Goal: Transaction & Acquisition: Book appointment/travel/reservation

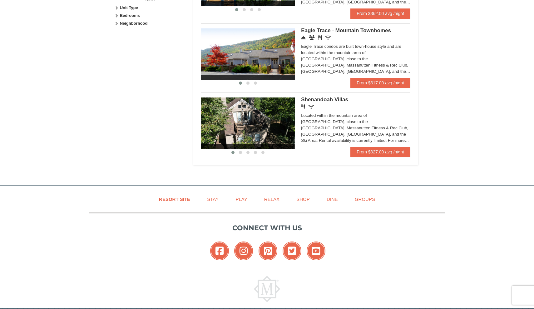
scroll to position [326, 0]
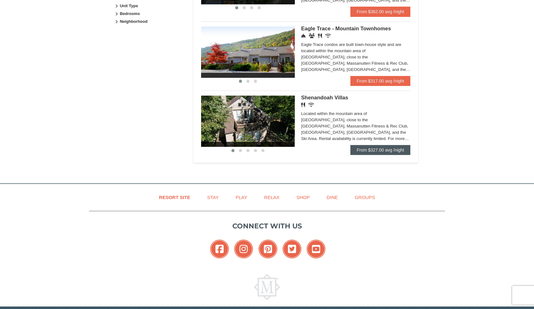
click at [389, 146] on link "From $327.00 avg /night" at bounding box center [380, 150] width 60 height 10
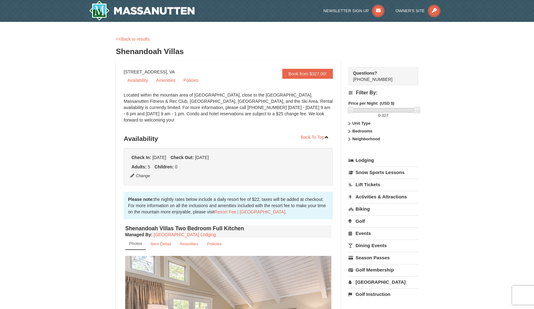
click at [357, 132] on strong "Bedrooms" at bounding box center [362, 131] width 20 height 5
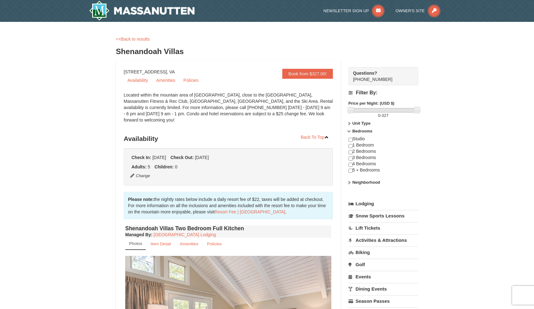
click at [351, 157] on input "checkbox" at bounding box center [351, 158] width 4 height 4
checkbox input "true"
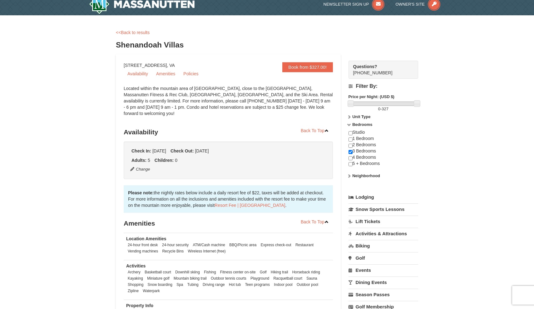
scroll to position [9, 0]
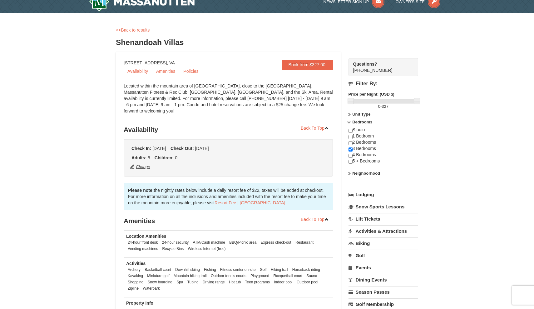
click at [138, 163] on button "Change" at bounding box center [140, 166] width 21 height 7
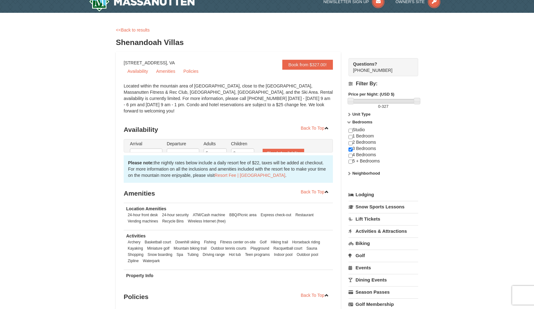
type input "[DATE]"
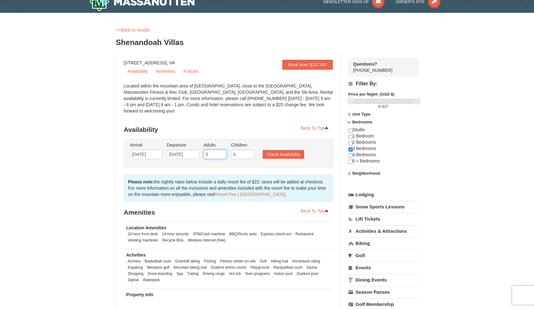
click at [215, 151] on input "5" at bounding box center [215, 154] width 23 height 9
type input "8"
click at [281, 153] on ul "Arrival Please format dates MM/DD/YYYY Please format dates MM/DD/YYYY 10/24/202…" at bounding box center [224, 152] width 193 height 20
click at [351, 147] on input "checkbox" at bounding box center [351, 149] width 4 height 4
checkbox input "false"
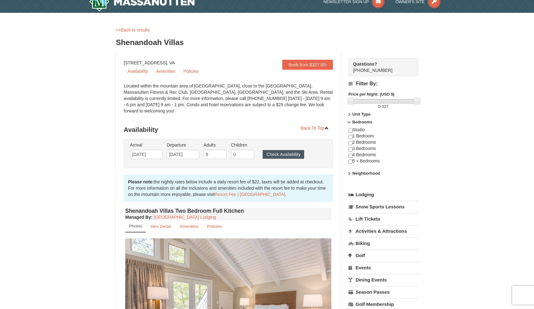
click at [281, 150] on button "Check Availability" at bounding box center [284, 154] width 42 height 9
